Goal: Check status: Check status

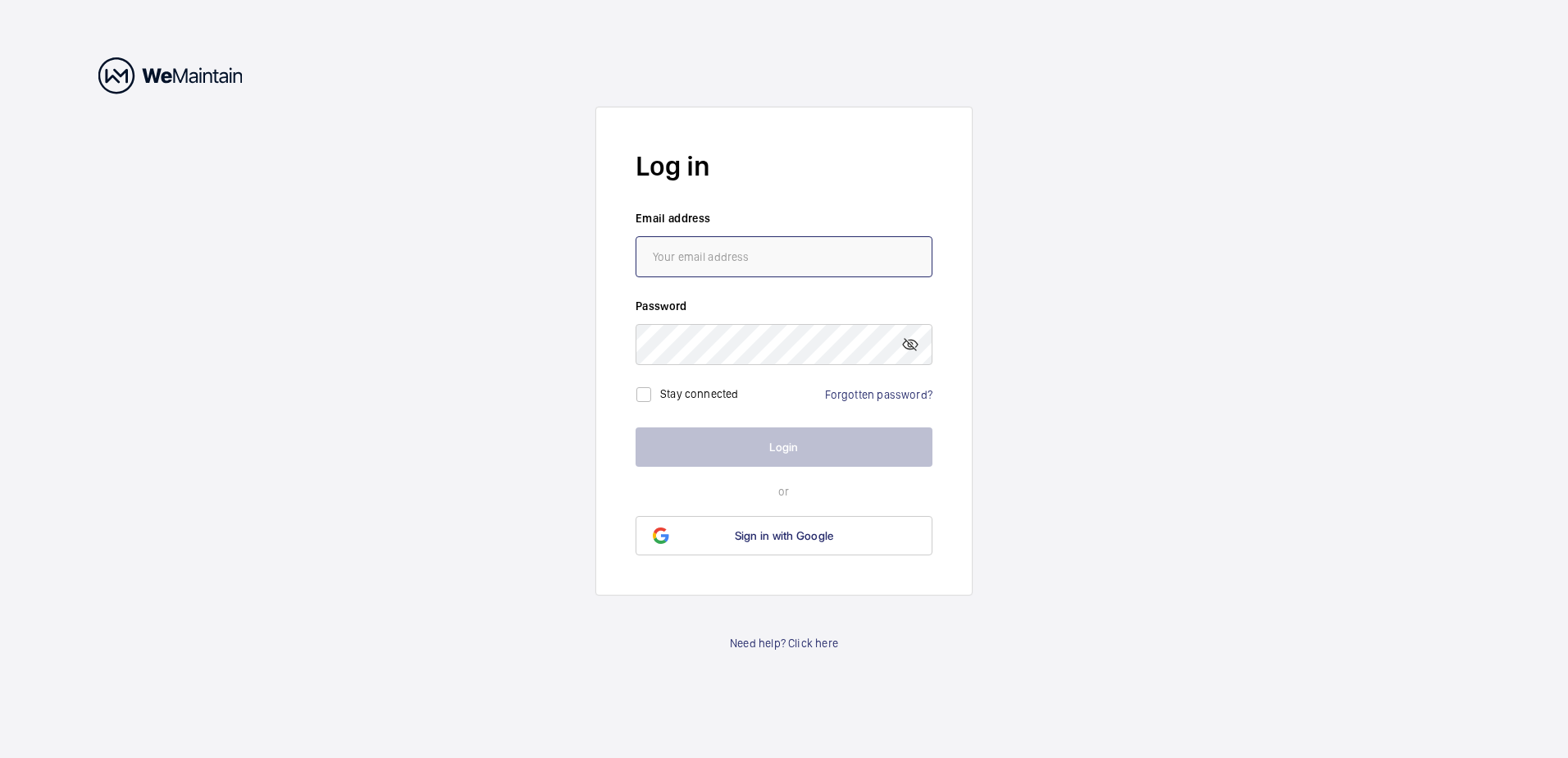
type input "[EMAIL_ADDRESS][DOMAIN_NAME]"
click at [672, 390] on label "Stay connected" at bounding box center [700, 394] width 79 height 13
checkbox input "true"
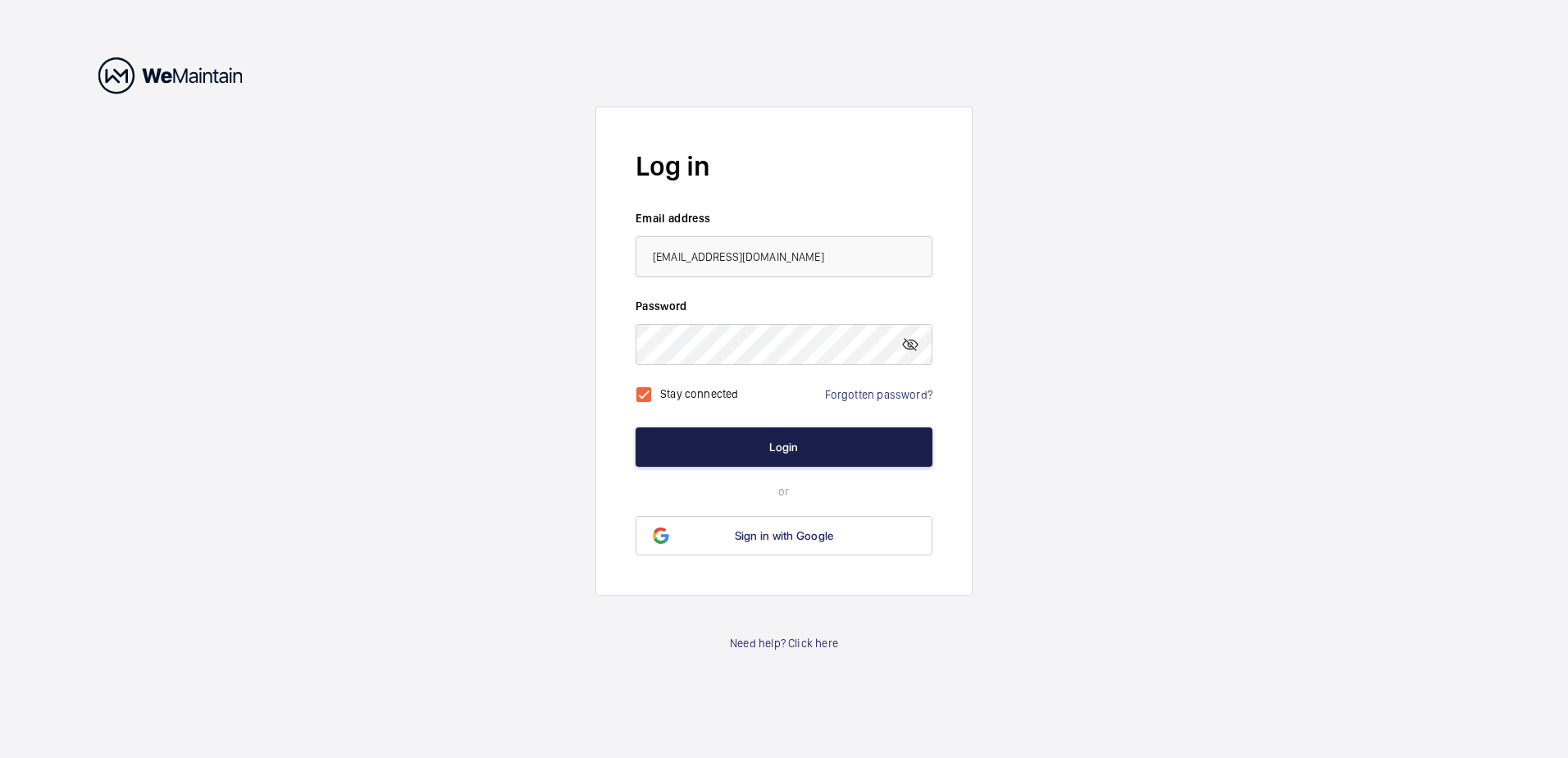
click at [777, 447] on button "Login" at bounding box center [784, 447] width 297 height 39
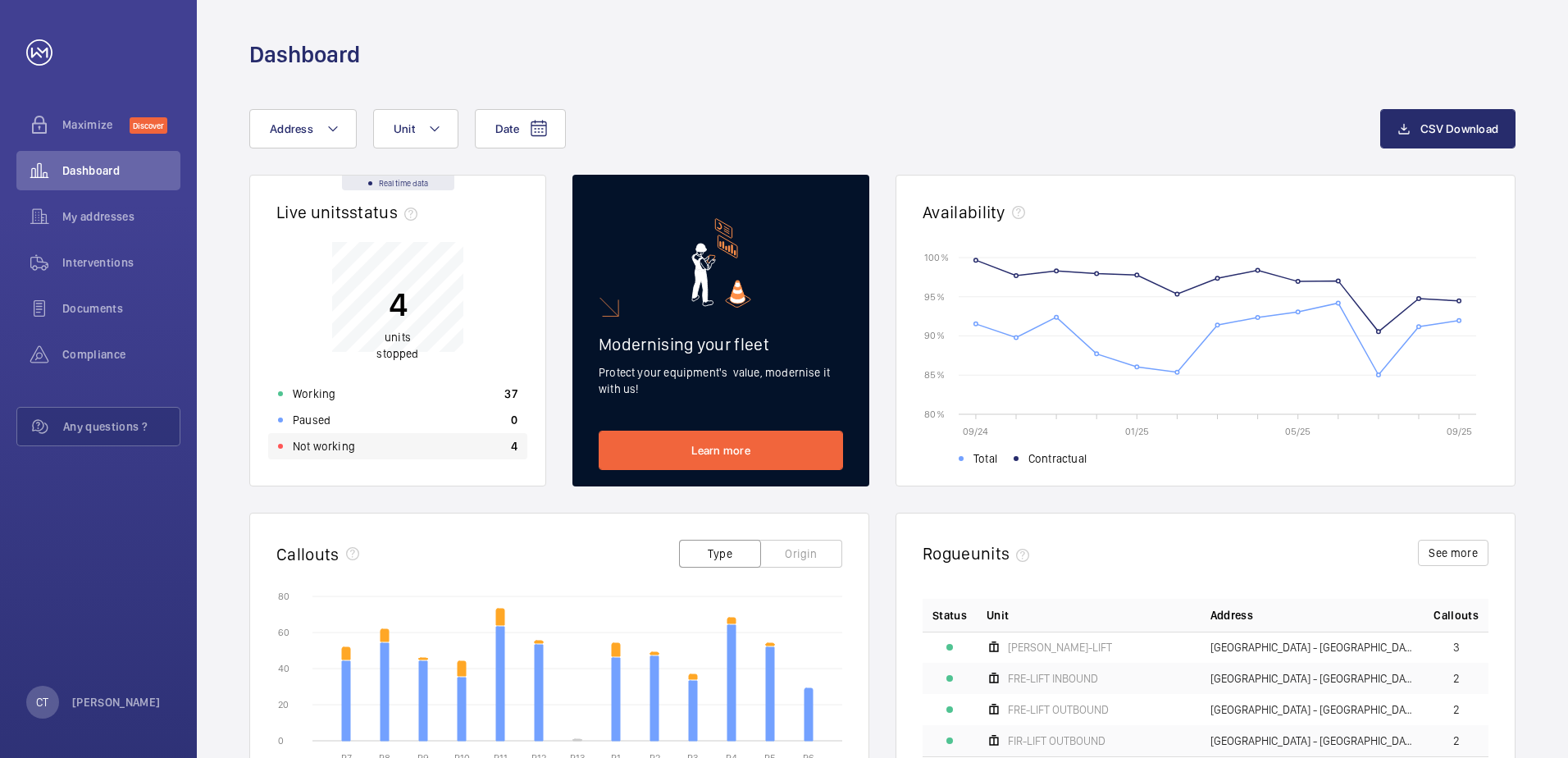
click at [320, 444] on p "Not working" at bounding box center [324, 446] width 63 height 16
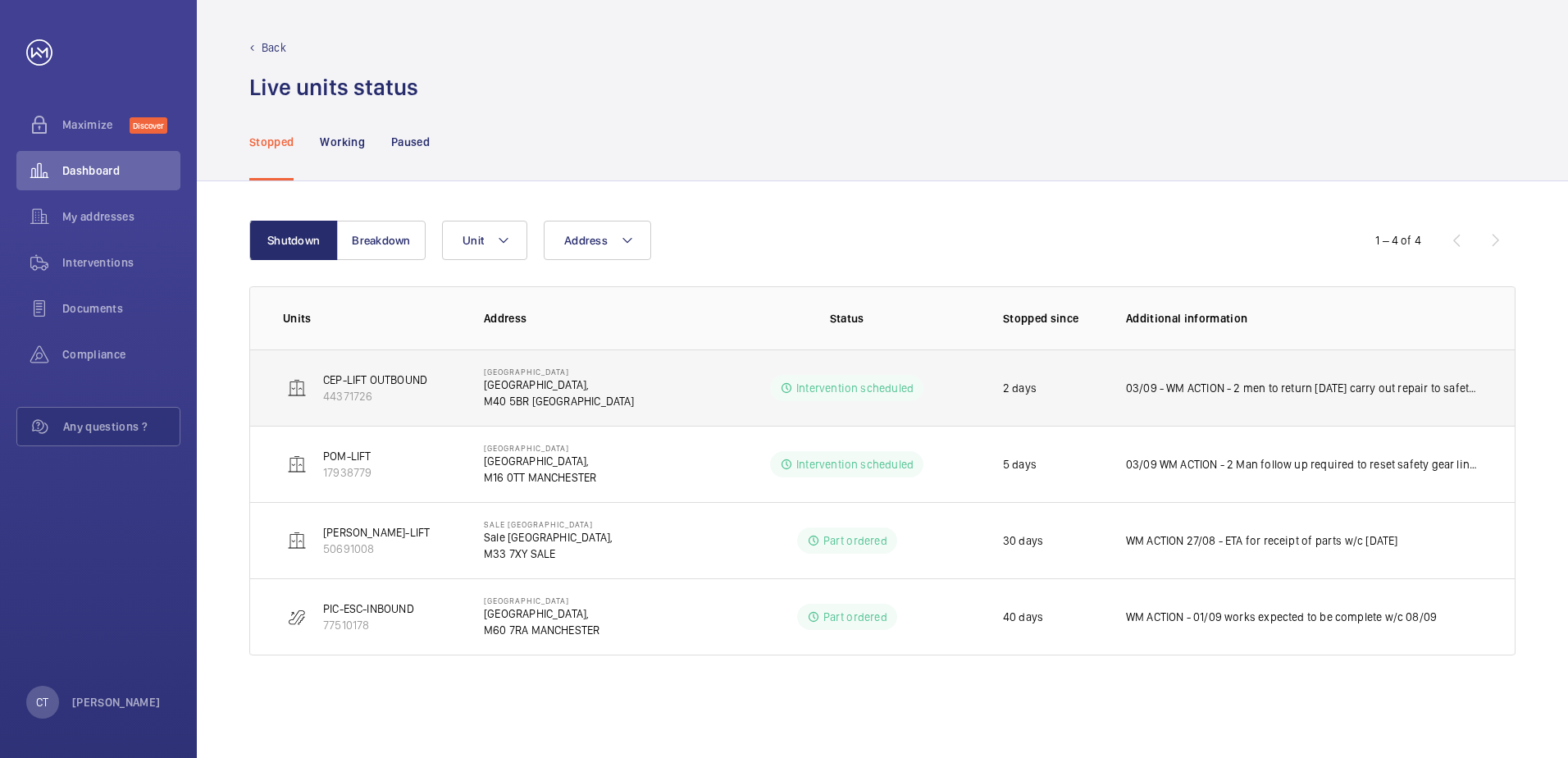
click at [1286, 388] on p "03/09 - WM ACTION - 2 men to return [DATE] carry out repair to safety edge brac…" at bounding box center [1304, 388] width 356 height 16
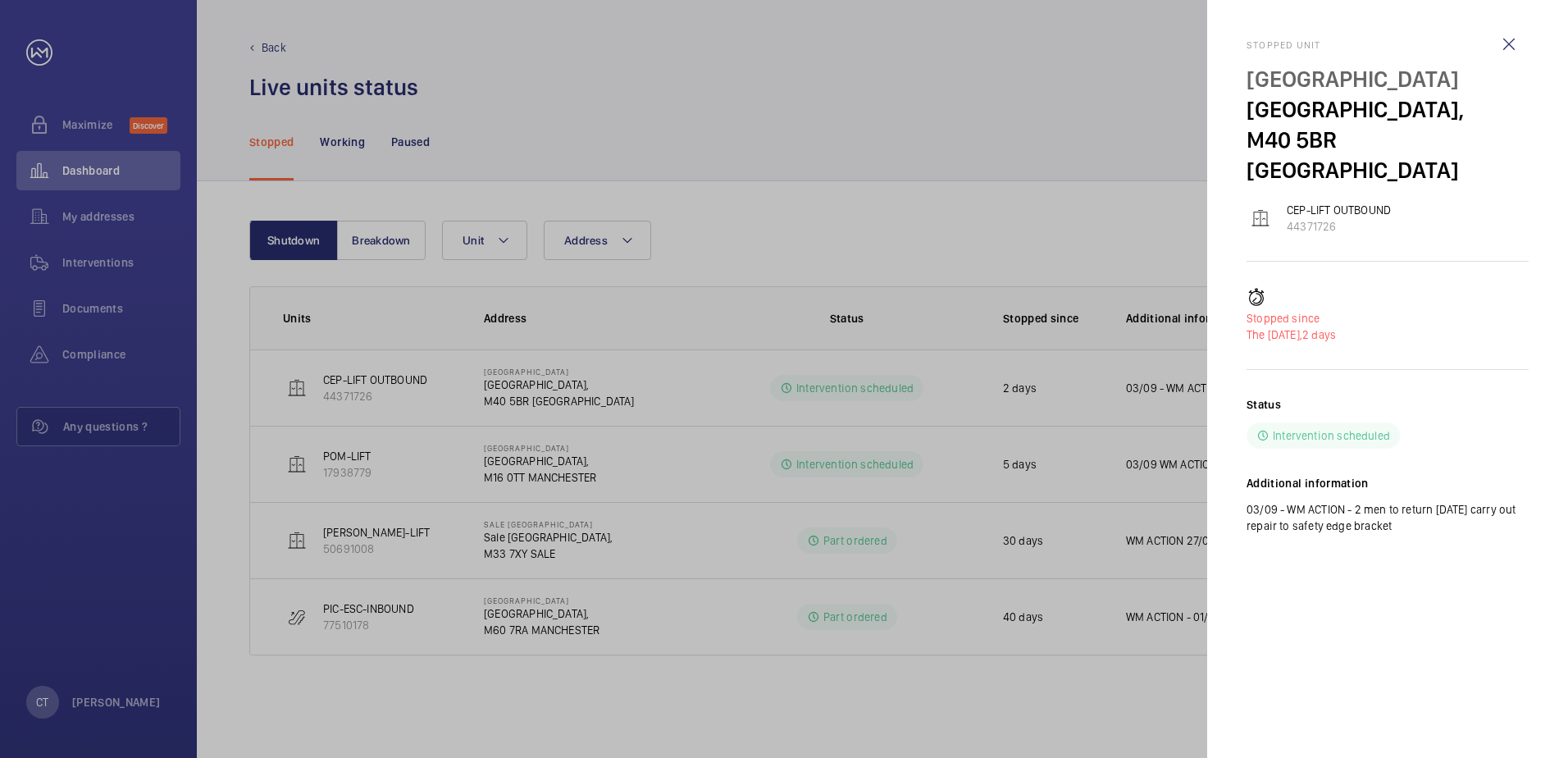
click at [1155, 471] on div at bounding box center [784, 379] width 1568 height 758
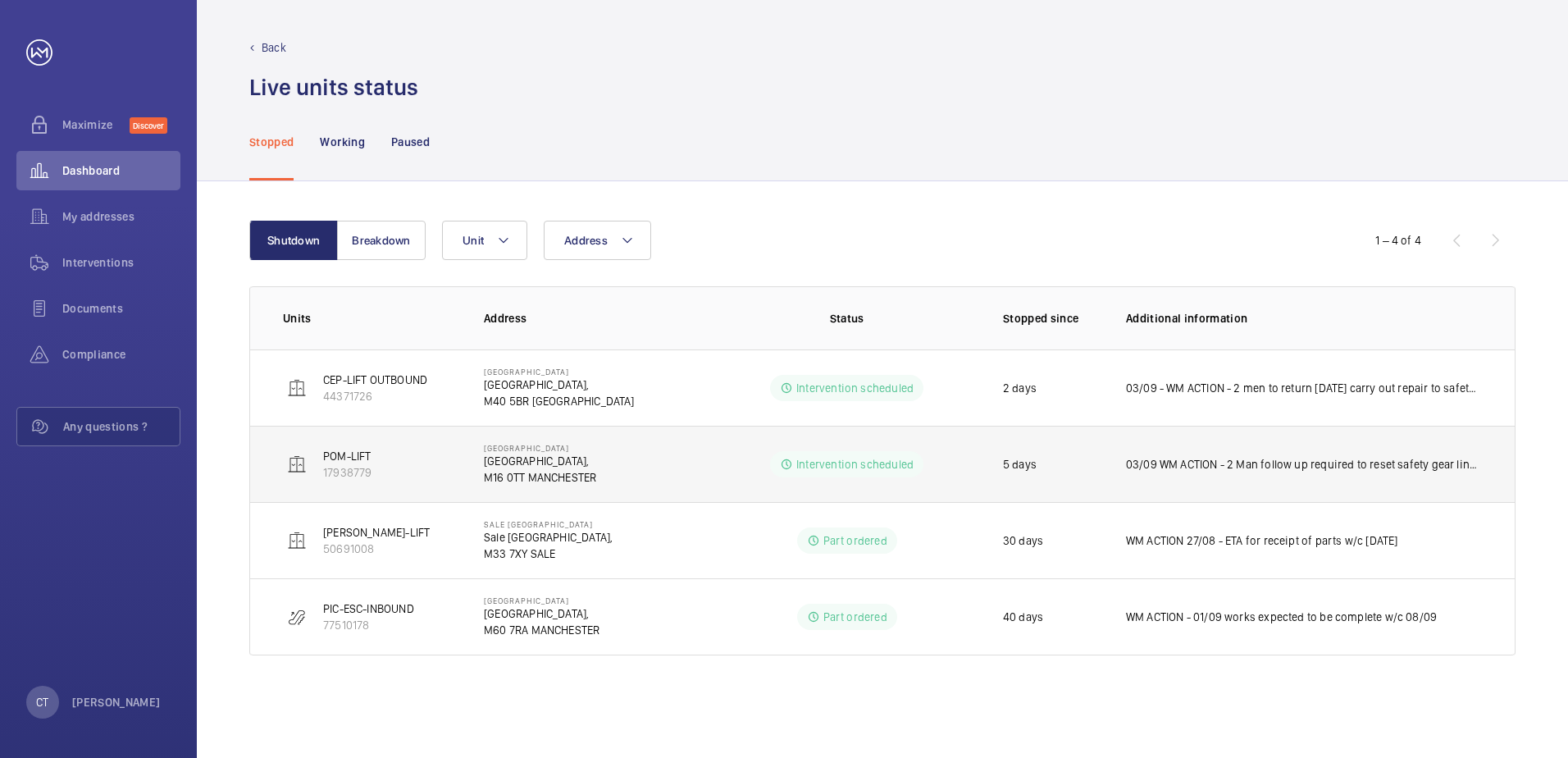
click at [1199, 456] on p "03/09 WM ACTION - 2 Man follow up required to reset safety gear linkage as not …" at bounding box center [1304, 464] width 356 height 16
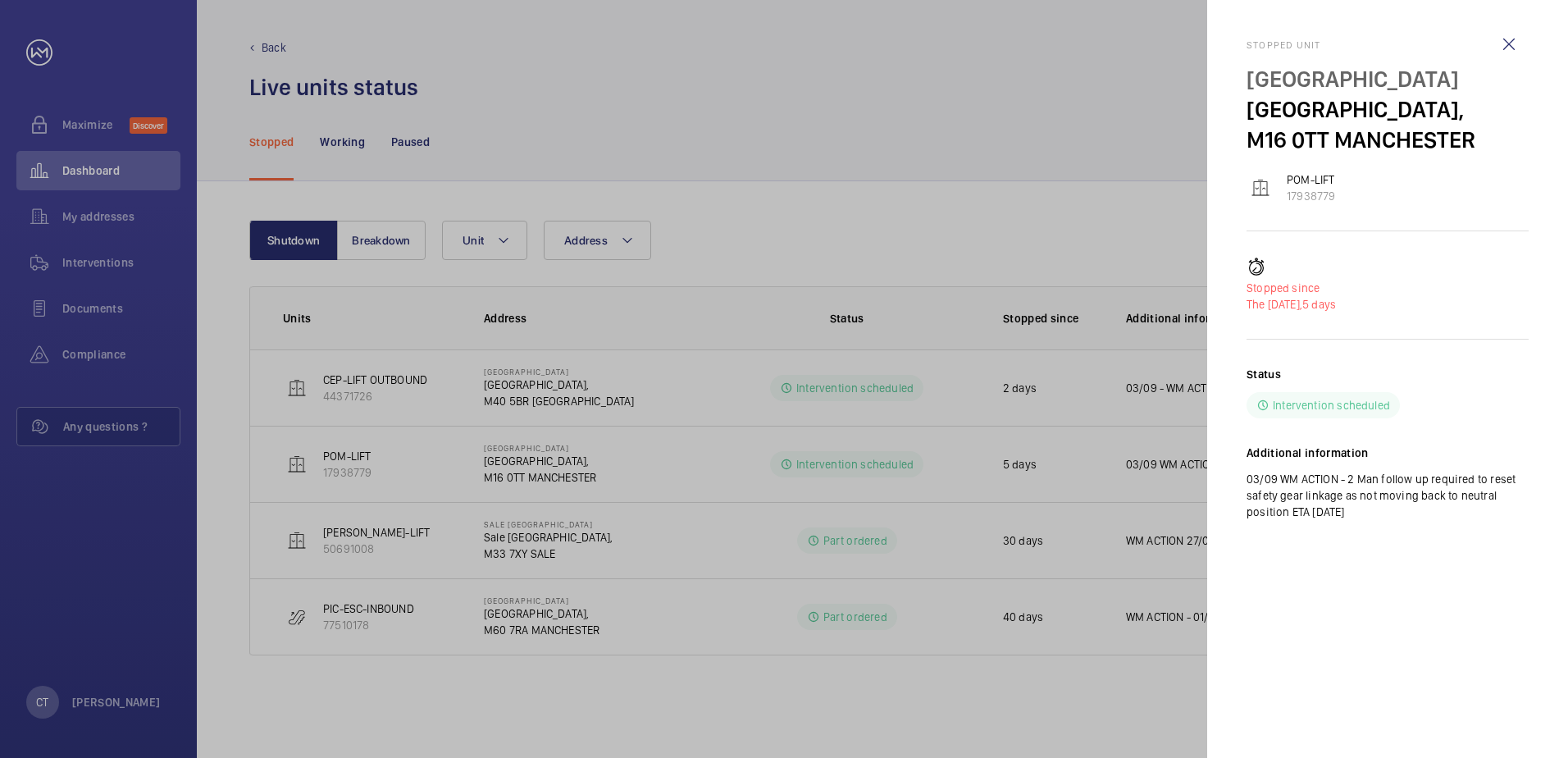
click at [1105, 551] on div at bounding box center [784, 379] width 1568 height 758
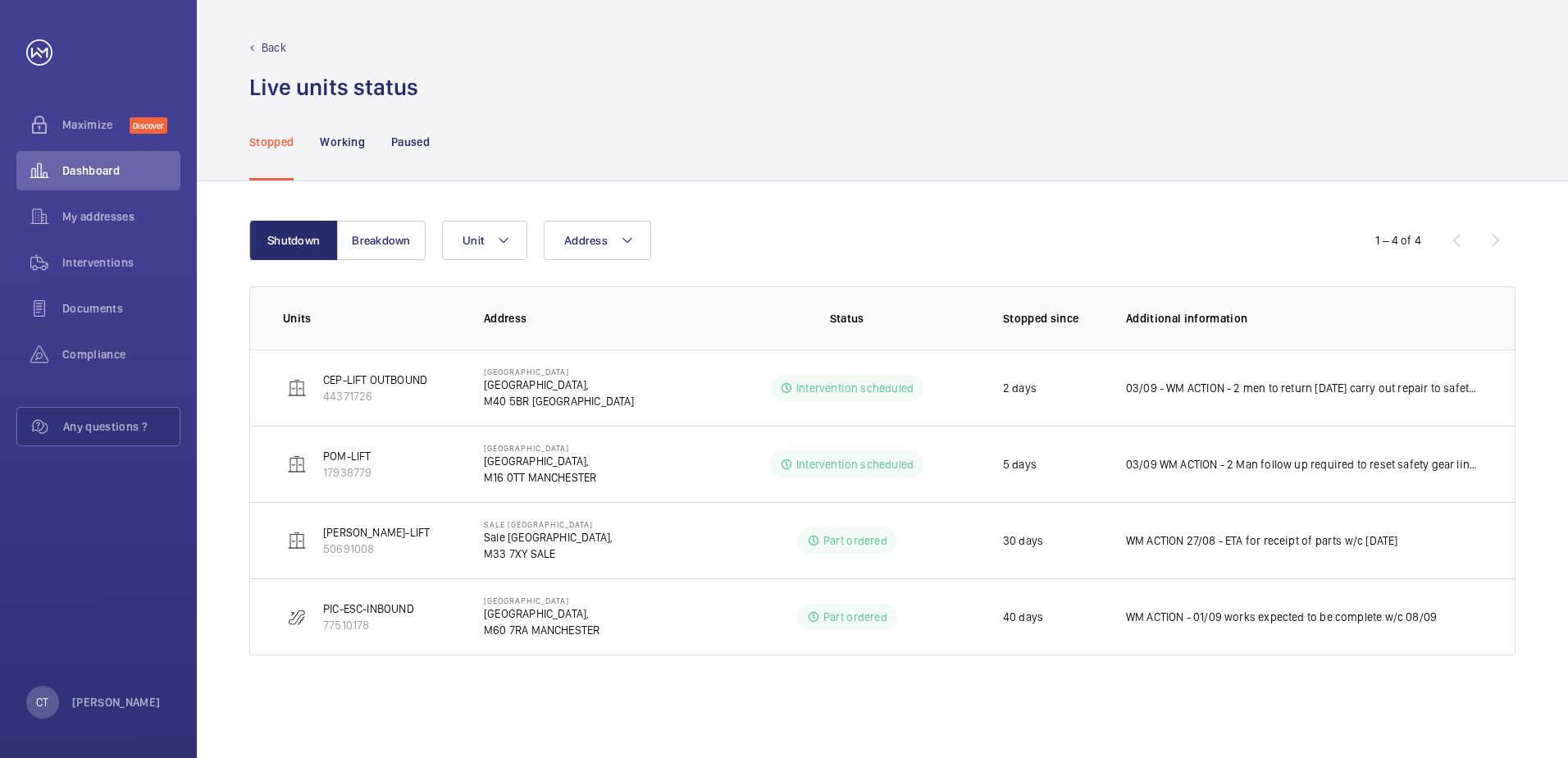
click at [794, 77] on div "Live units status﻿" at bounding box center [882, 88] width 1266 height 30
drag, startPoint x: 946, startPoint y: 184, endPoint x: 883, endPoint y: 121, distance: 89.1
click at [943, 184] on div "Shutdown Breakdown Address Unit 1 – 4 of 4 Units Address Status Stopped since A…" at bounding box center [882, 470] width 1371 height 576
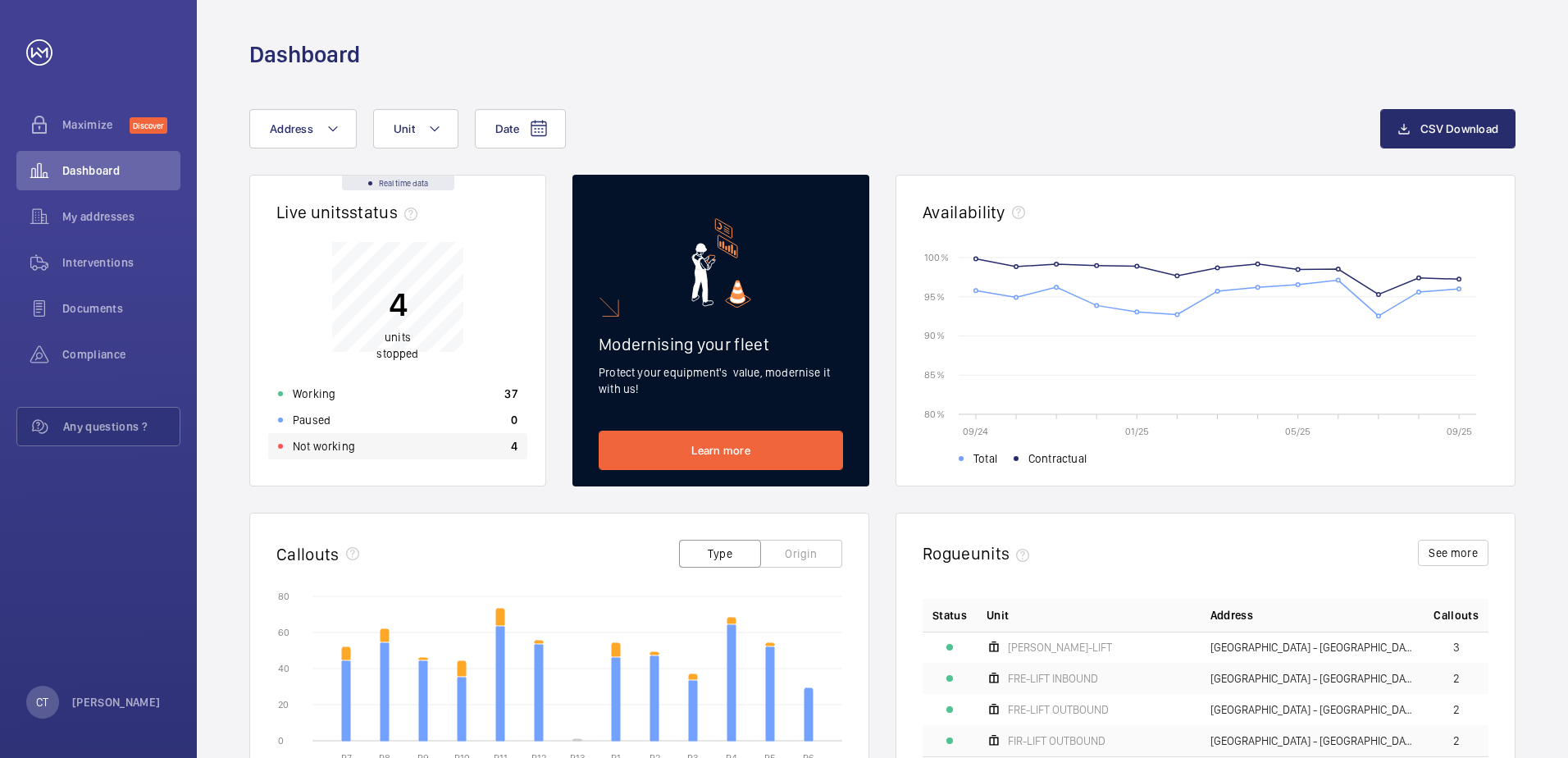
click at [318, 451] on p "Not working" at bounding box center [324, 446] width 63 height 16
